Goal: Browse casually

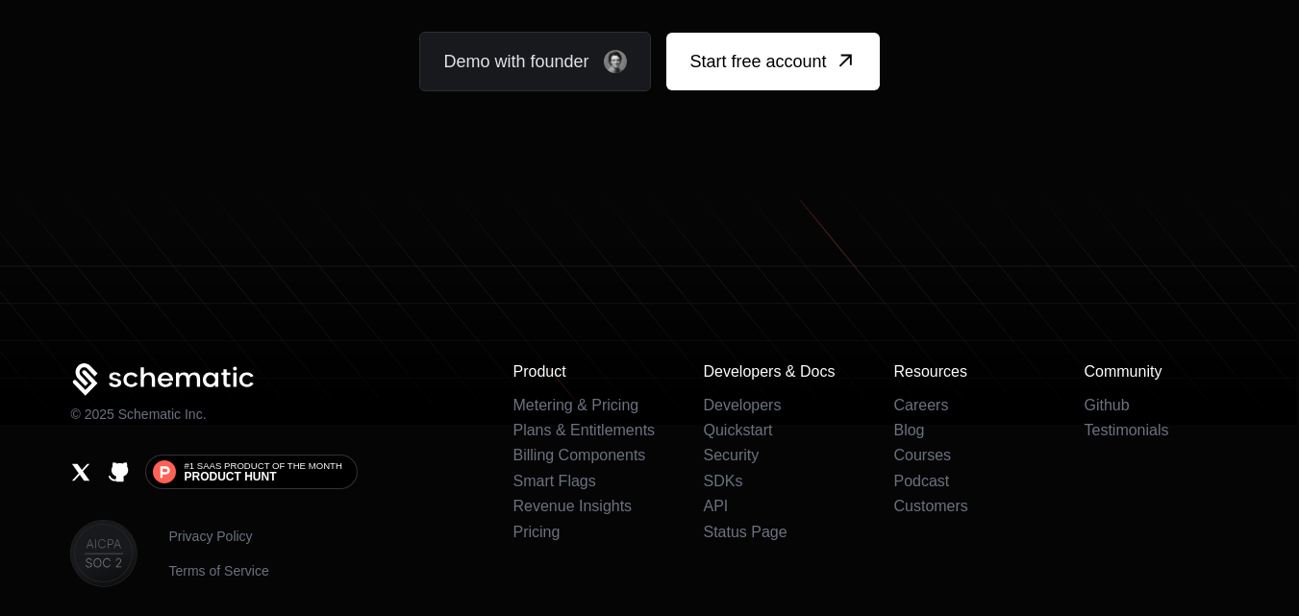
scroll to position [11904, 0]
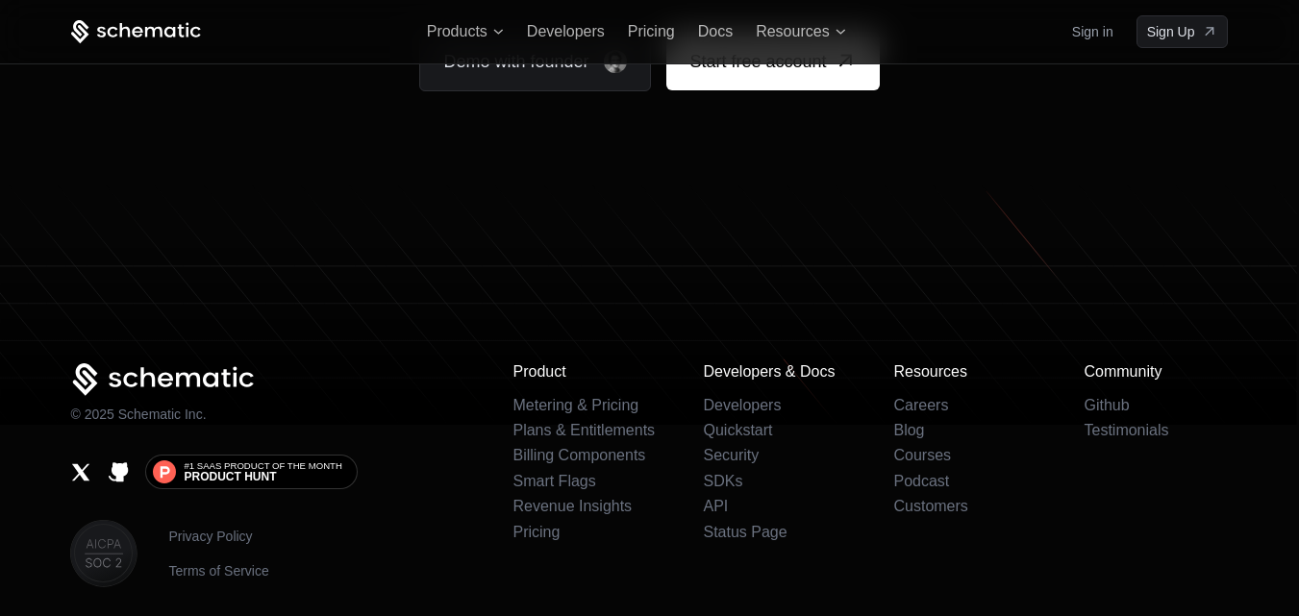
scroll to position [12089, 0]
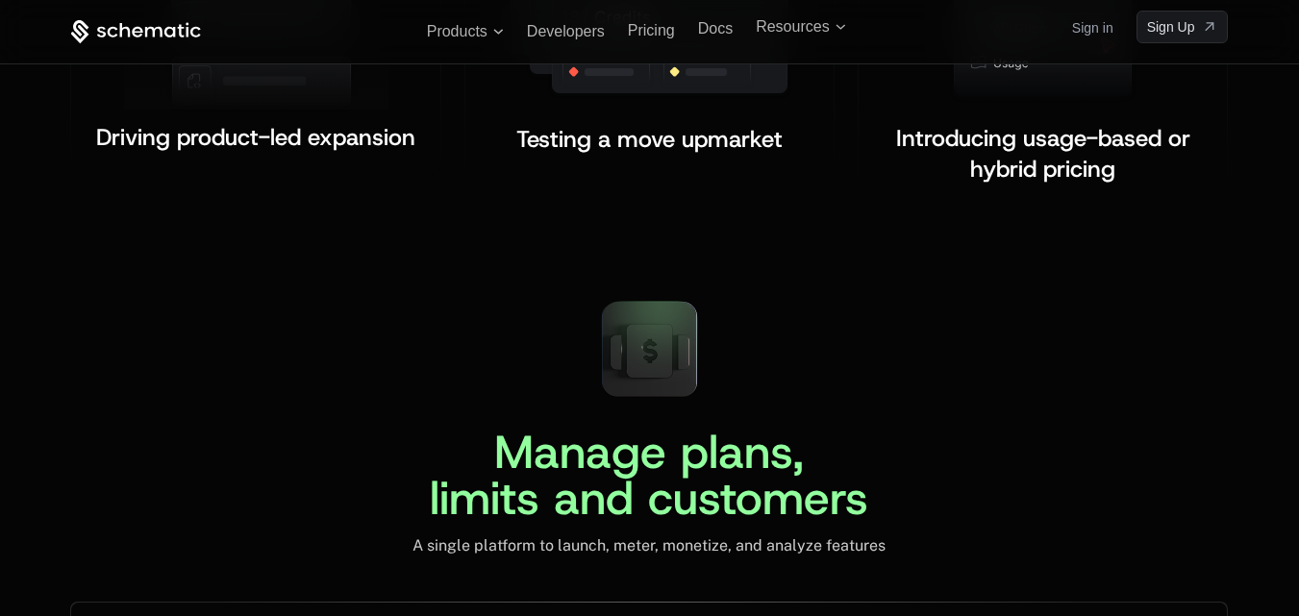
scroll to position [4286, 0]
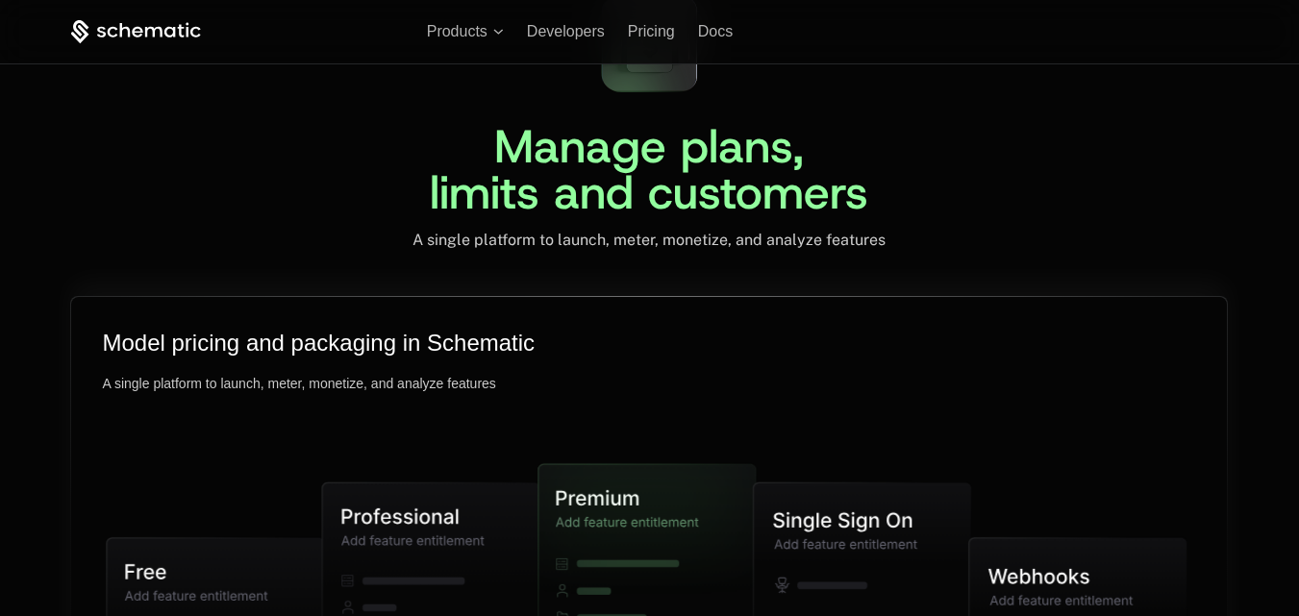
scroll to position [4593, 0]
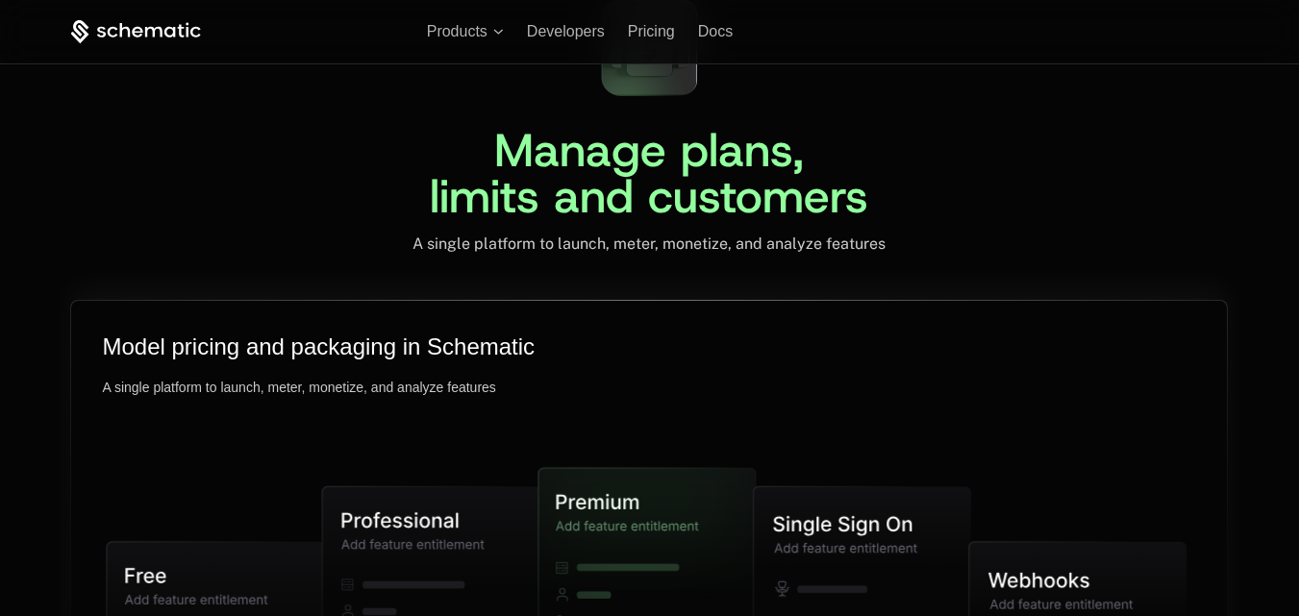
click at [308, 268] on div "Manage plans, limits and customers A single platform to launch, meter, monetize…" at bounding box center [649, 541] width 1250 height 1114
click at [182, 393] on div "Model pricing and packaging in Schematic A single platform to launch, meter, mo…" at bounding box center [649, 537] width 1156 height 473
drag, startPoint x: 105, startPoint y: 474, endPoint x: 66, endPoint y: 224, distance: 252.9
click at [66, 224] on div "Manage plans, limits and customers A single platform to launch, meter, monetize…" at bounding box center [649, 541] width 1250 height 1114
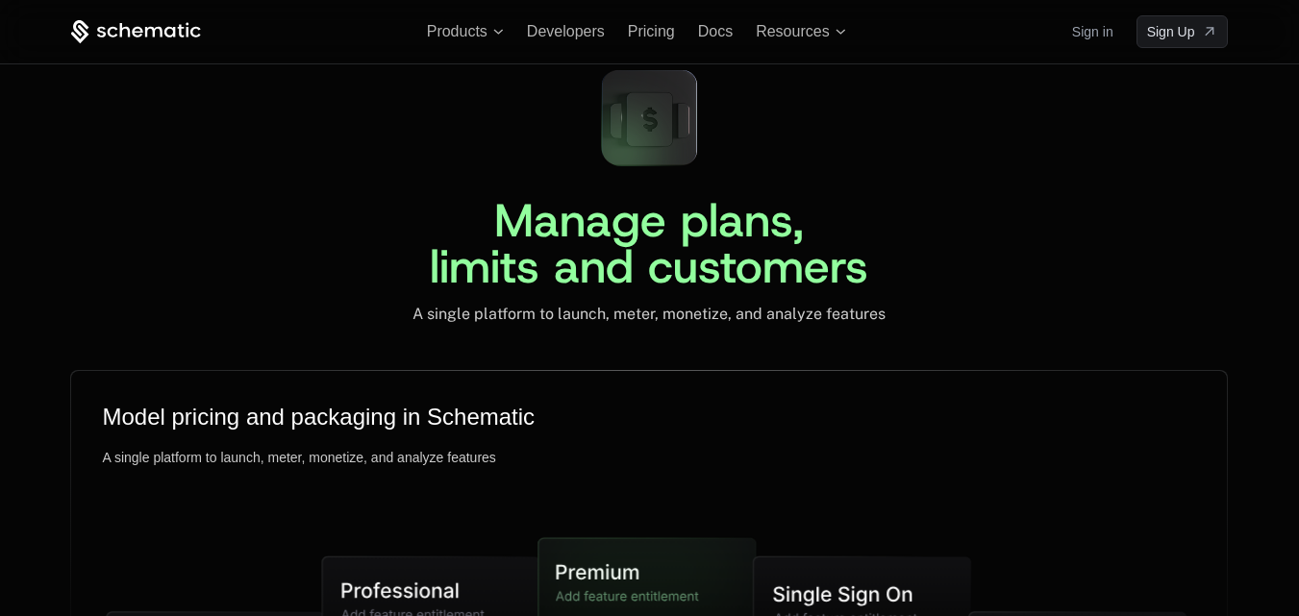
scroll to position [4522, 0]
click at [240, 160] on div "Manage plans, limits and customers A single platform to launch, meter, monetize…" at bounding box center [649, 190] width 1158 height 270
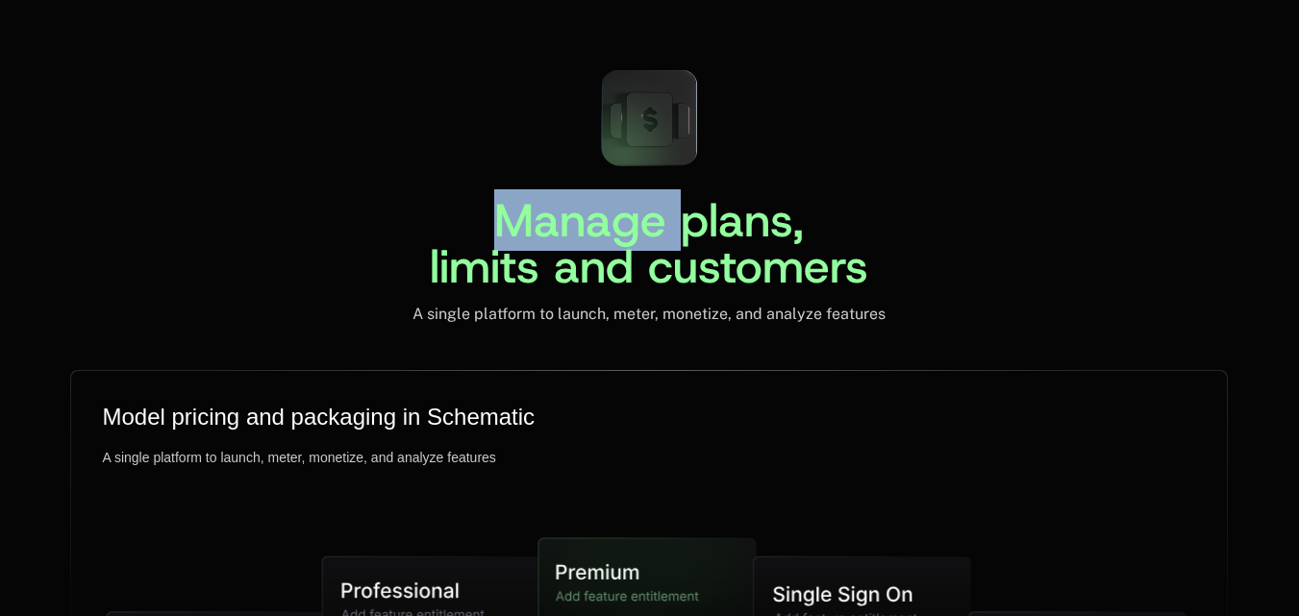
click at [240, 160] on div "Manage plans, limits and customers A single platform to launch, meter, monetize…" at bounding box center [649, 189] width 1158 height 270
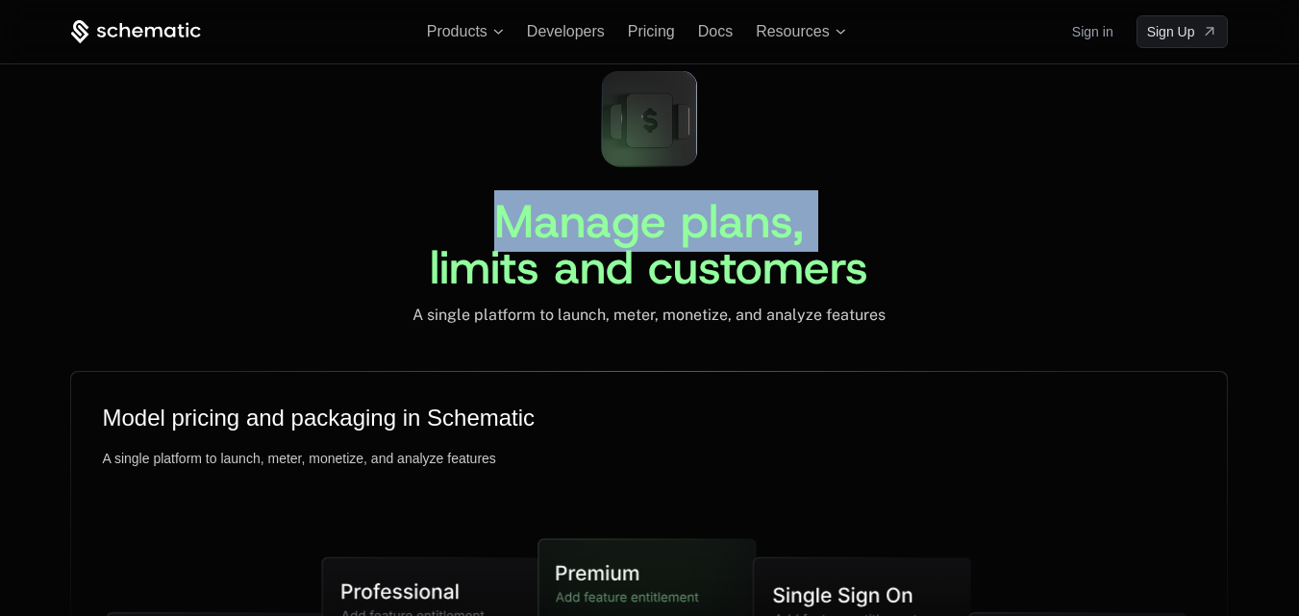
scroll to position [4520, 0]
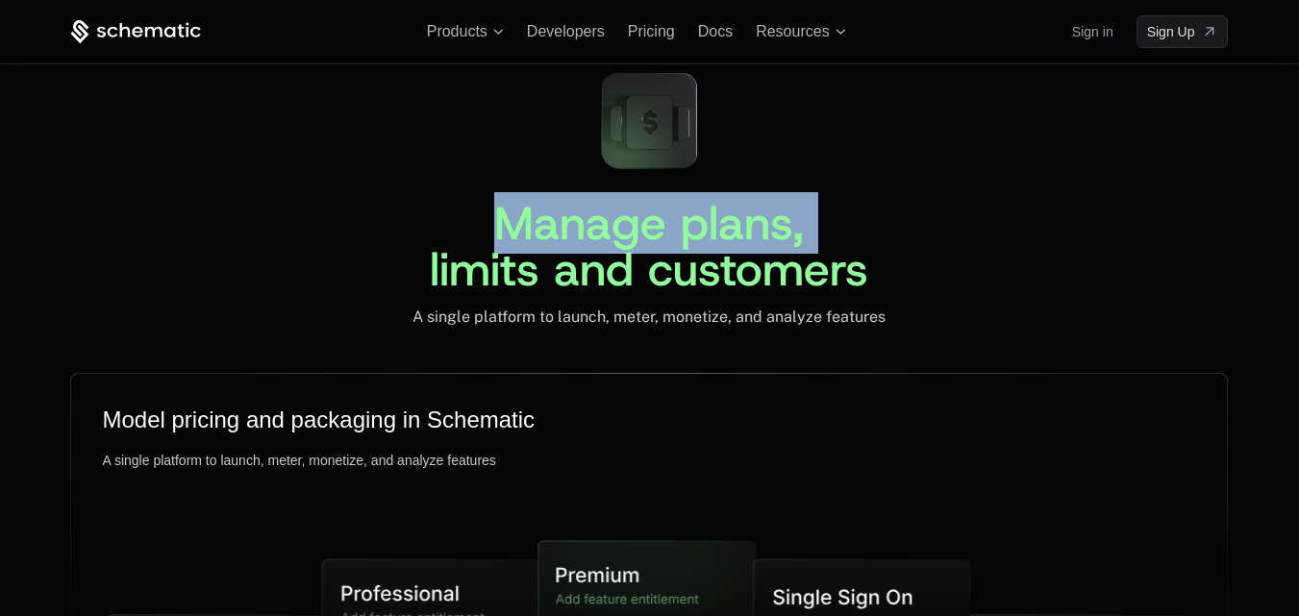
click at [240, 160] on div "Manage plans, limits and customers A single platform to launch, meter, monetize…" at bounding box center [649, 192] width 1158 height 270
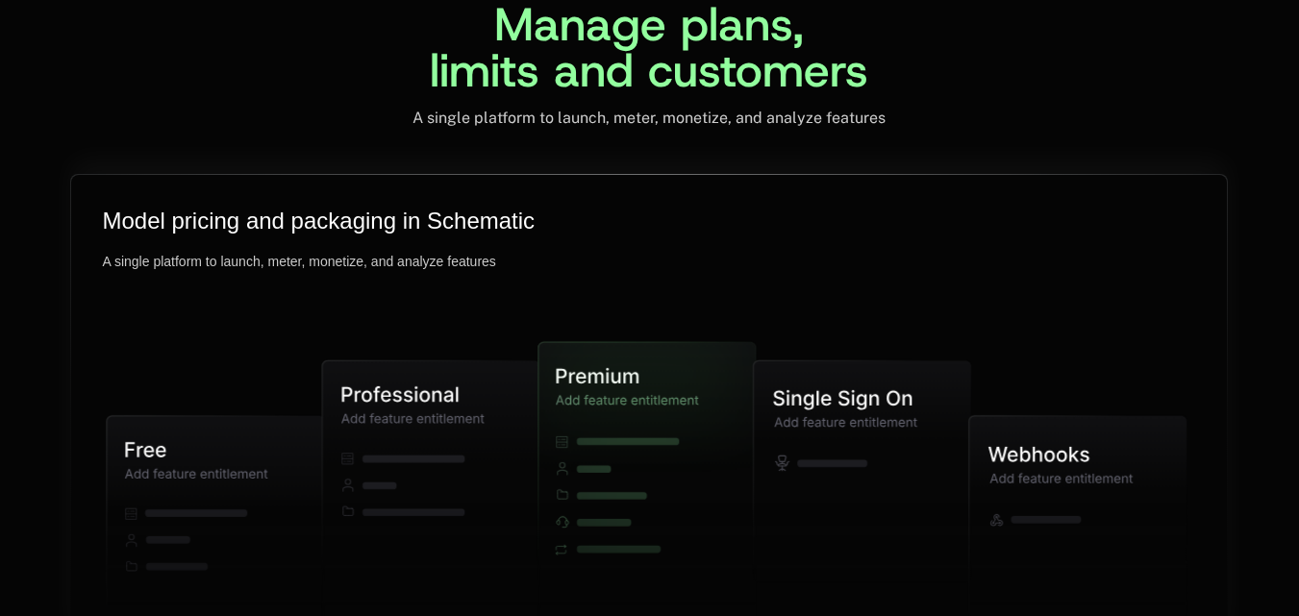
scroll to position [4810, 0]
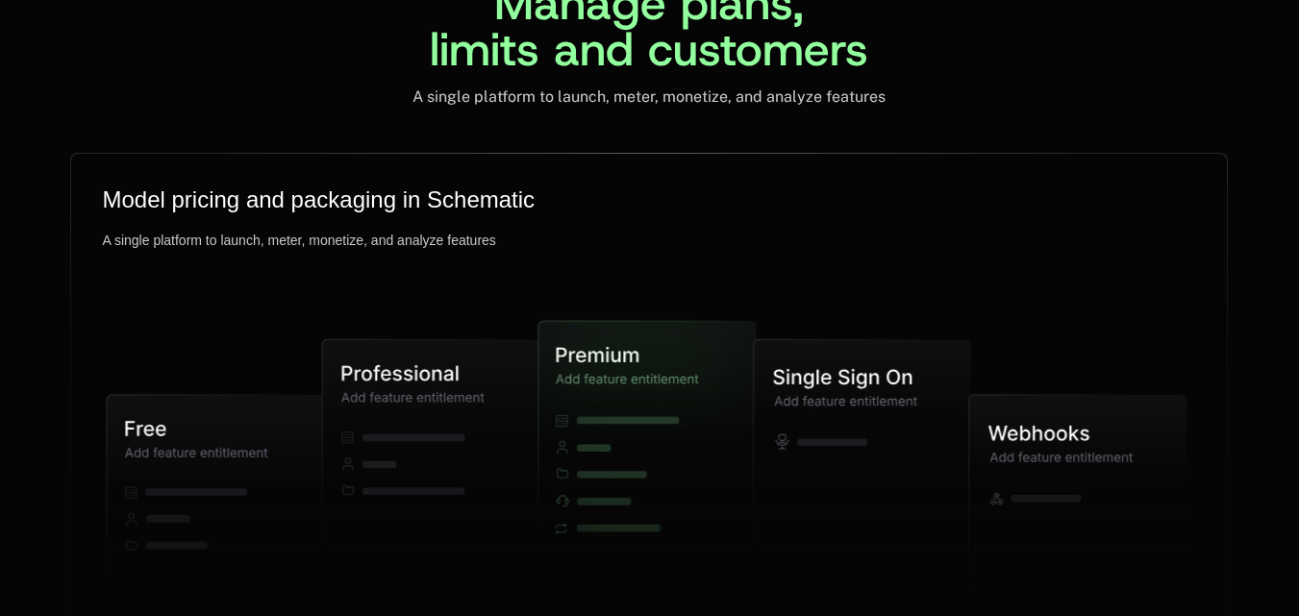
scroll to position [4846, 0]
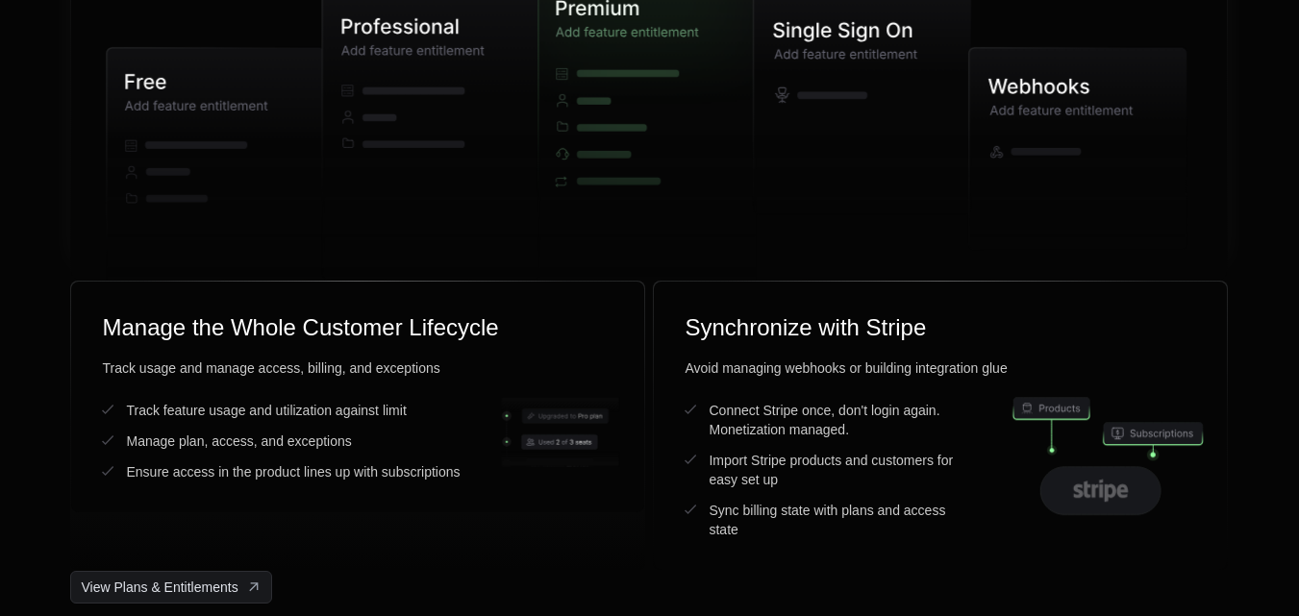
scroll to position [4967, 0]
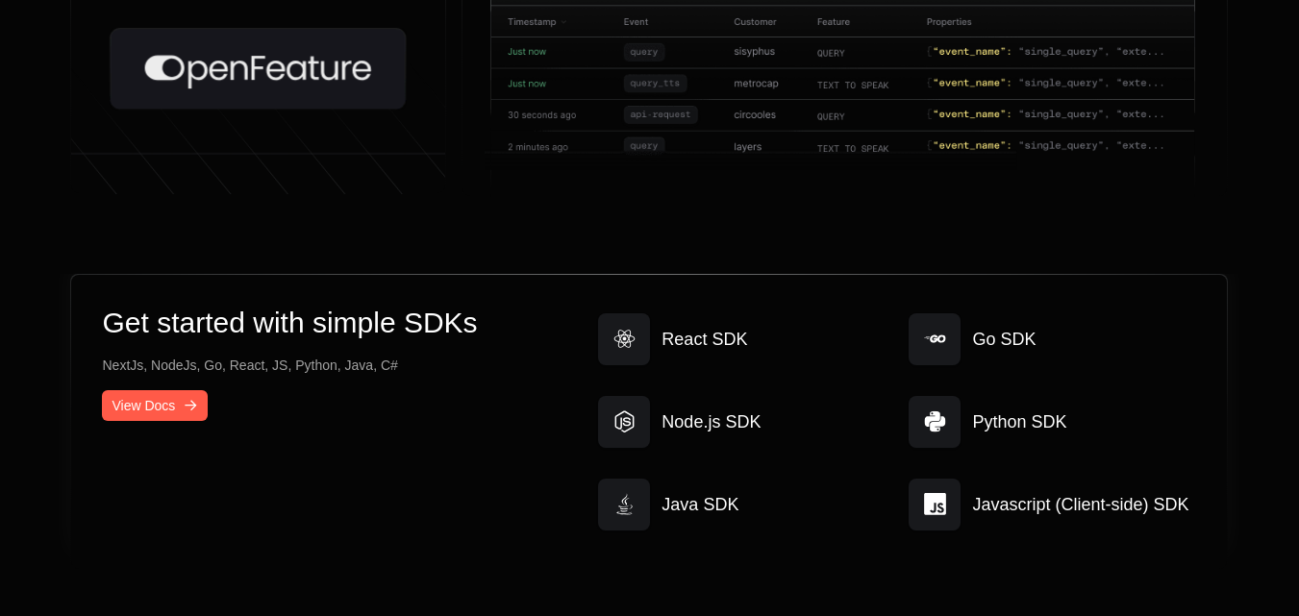
scroll to position [10247, 0]
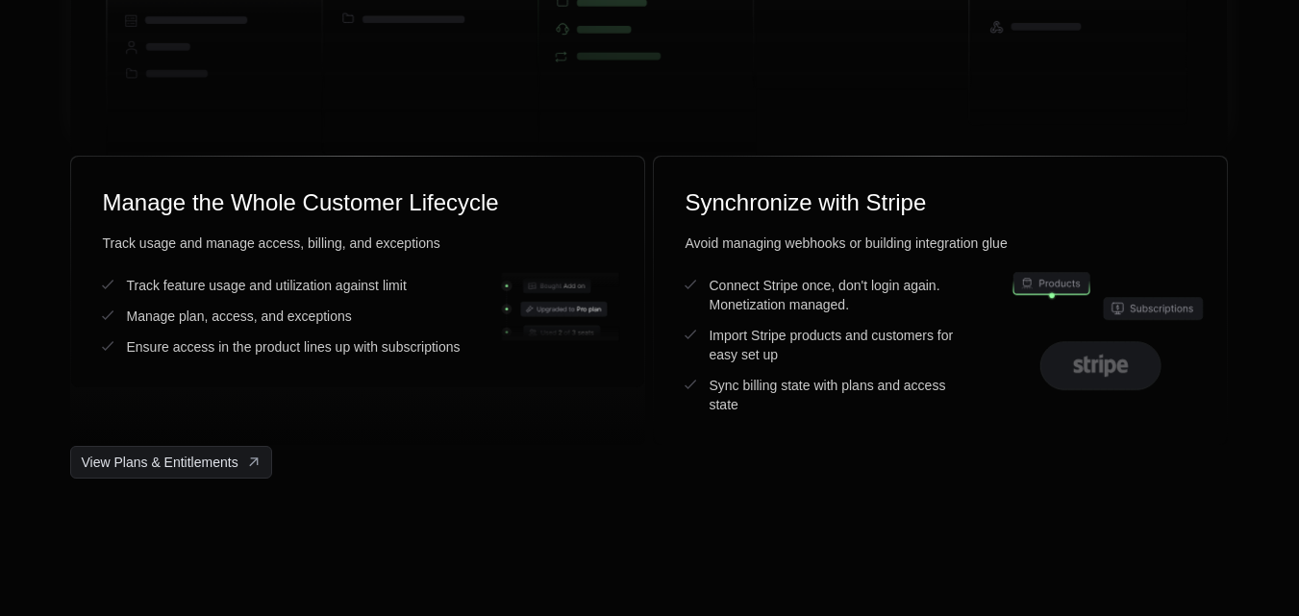
scroll to position [5228, 0]
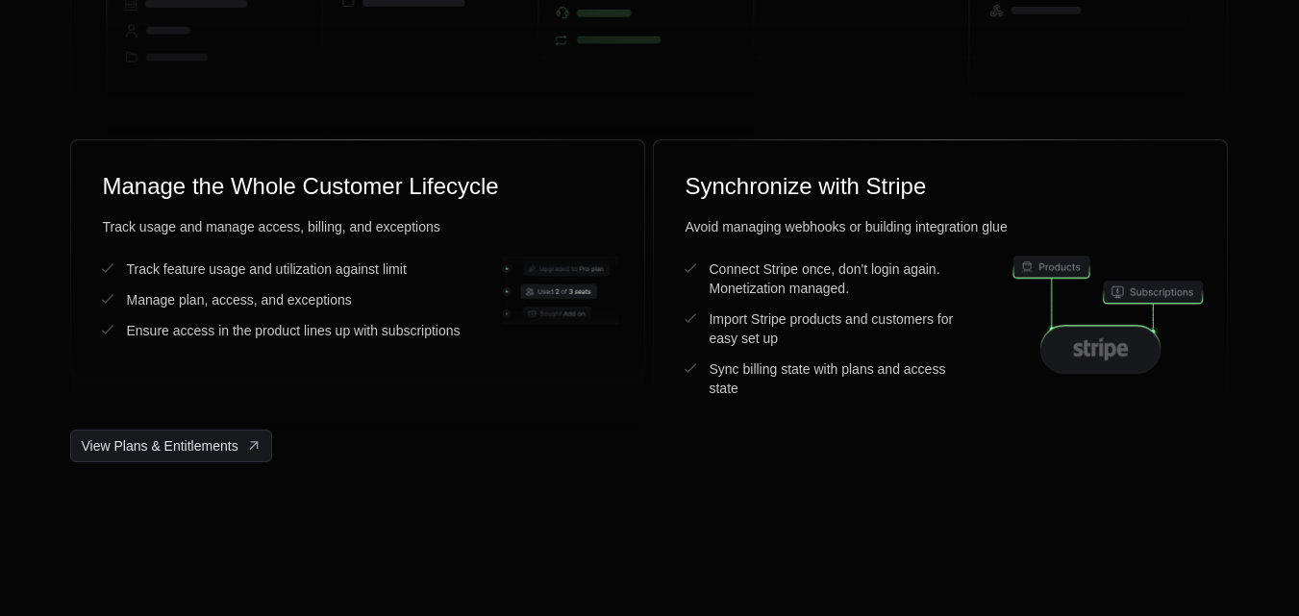
scroll to position [5324, 0]
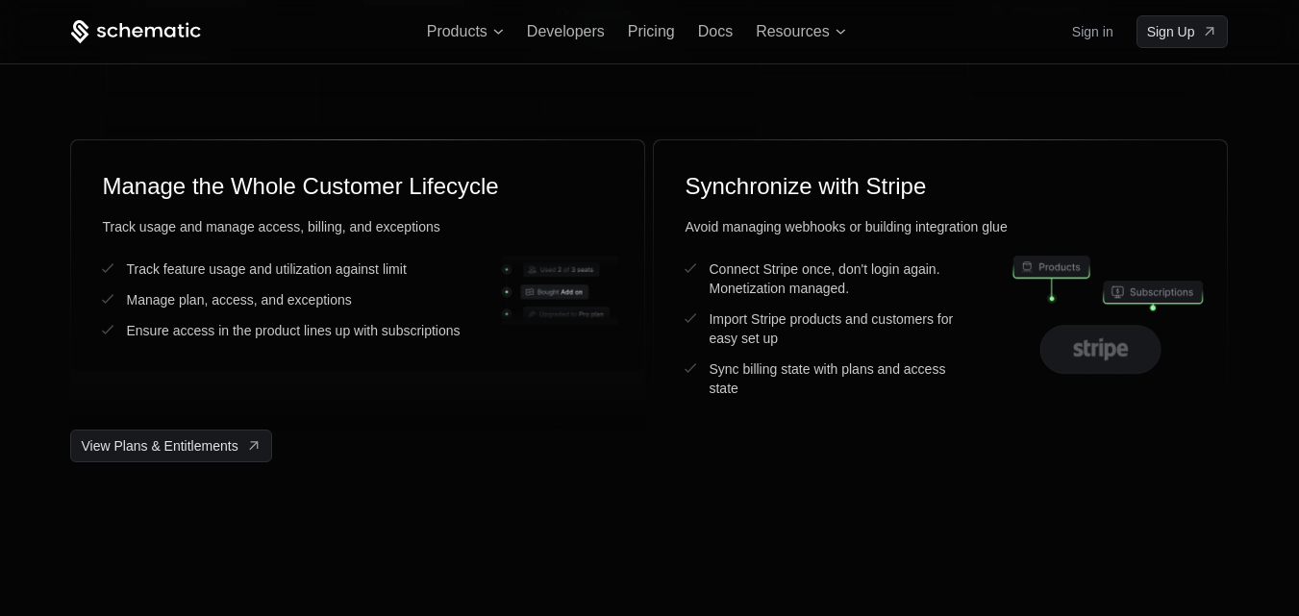
scroll to position [5132, 0]
